Goal: Check status

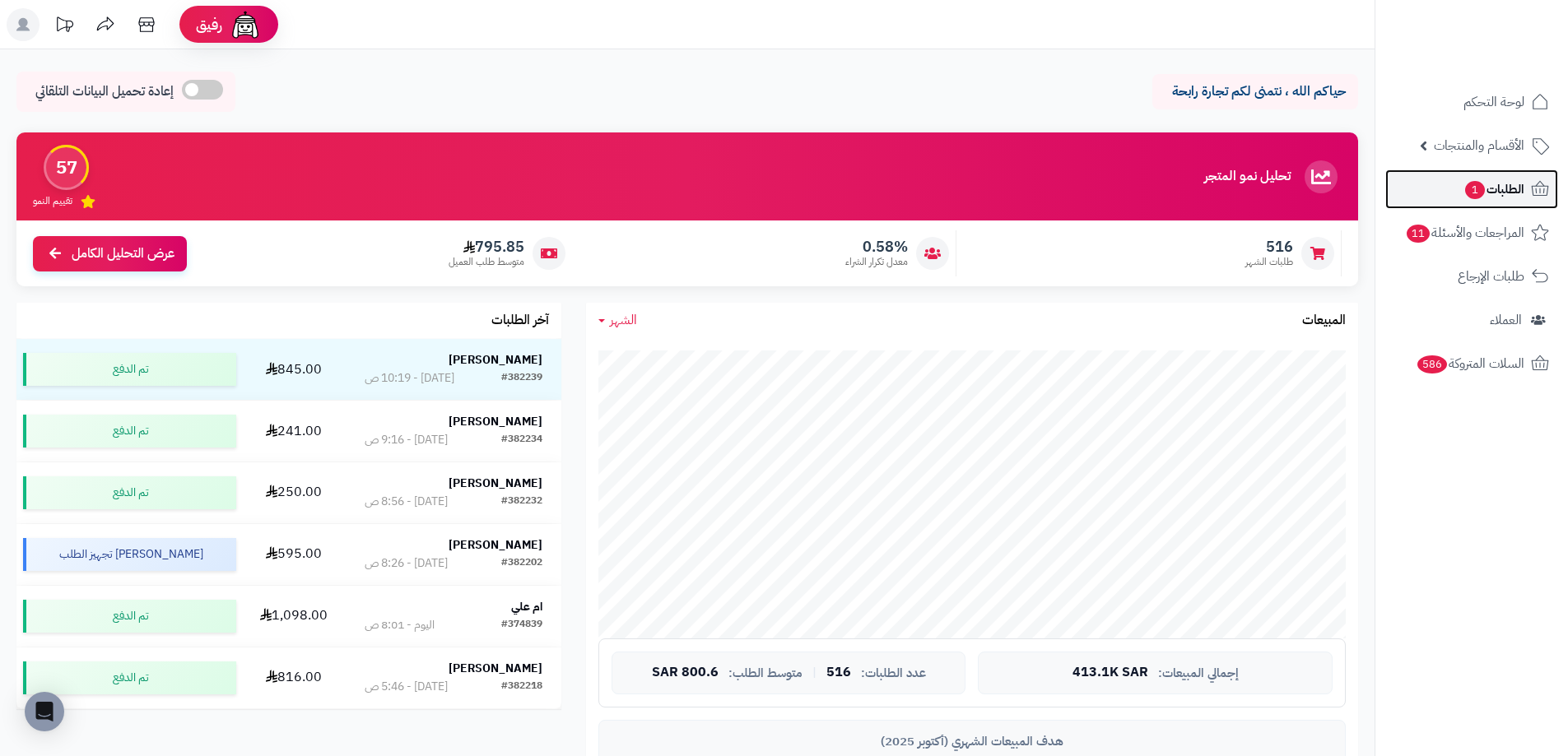
click at [1484, 187] on span "الطلبات 1" at bounding box center [1493, 190] width 61 height 23
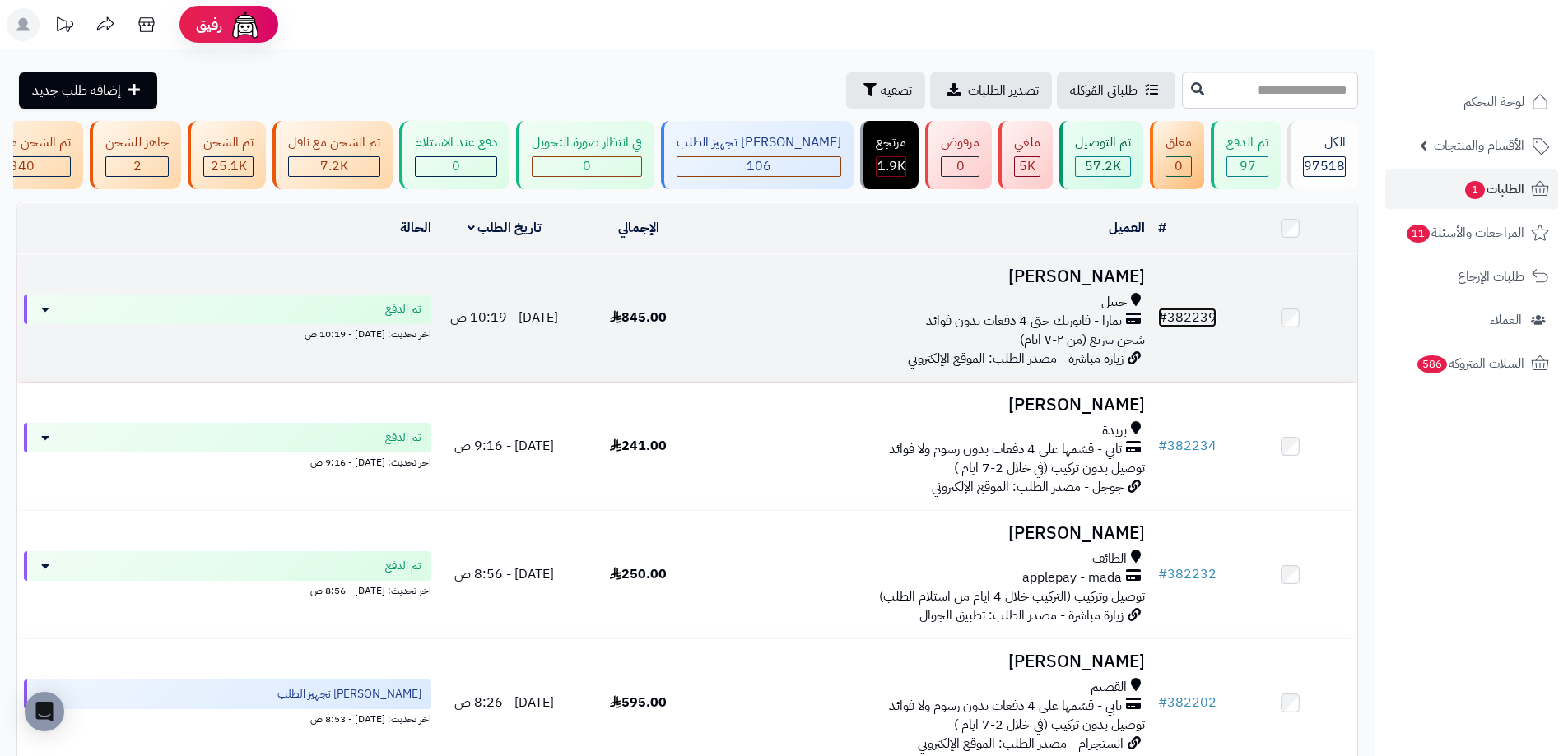
click at [1196, 319] on link "# 382239" at bounding box center [1187, 318] width 58 height 20
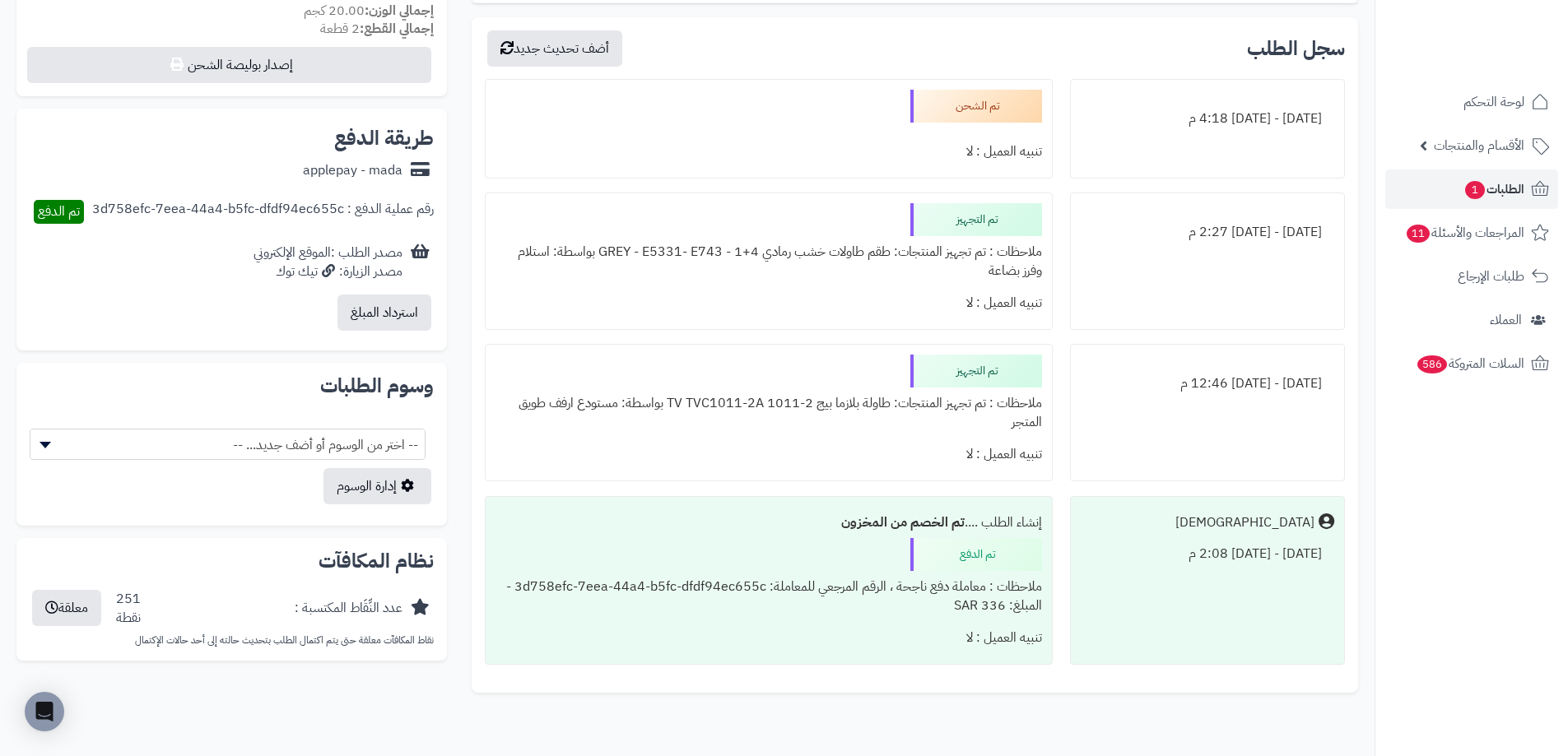
scroll to position [682, 0]
